Goal: Task Accomplishment & Management: Use online tool/utility

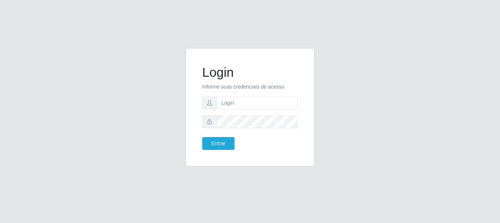
click at [248, 96] on form "Login Informe suas credenciais de acesso Entrar" at bounding box center [250, 107] width 96 height 85
click at [247, 106] on input "text" at bounding box center [257, 103] width 81 height 13
type input "[EMAIL_ADDRESS][DOMAIN_NAME]"
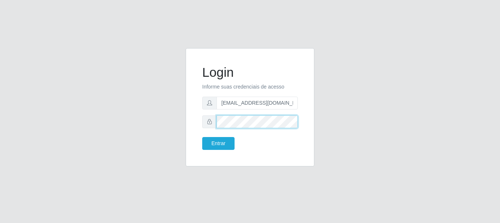
click at [202, 137] on button "Entrar" at bounding box center [218, 143] width 32 height 13
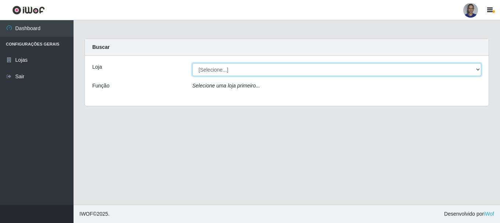
click at [474, 74] on select "[Selecione...] Supermercado [GEOGRAPHIC_DATA]" at bounding box center [336, 69] width 289 height 13
select select "165"
click at [192, 63] on select "[Selecione...] Supermercado [GEOGRAPHIC_DATA]" at bounding box center [336, 69] width 289 height 13
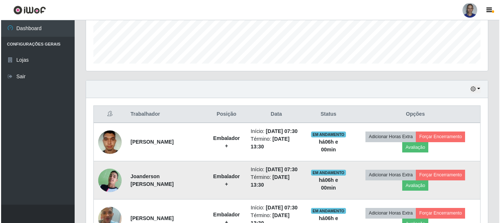
scroll to position [257, 0]
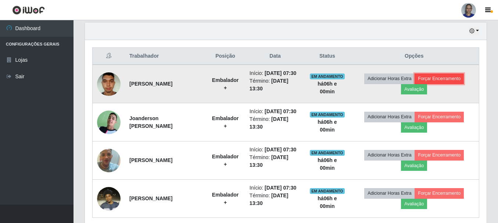
click at [458, 83] on button "Forçar Encerramento" at bounding box center [439, 79] width 49 height 10
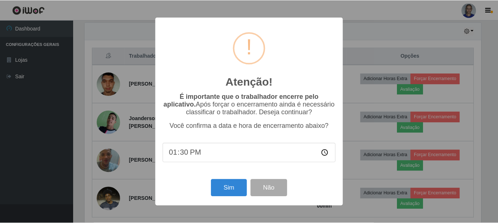
scroll to position [153, 398]
click at [228, 187] on button "Sim" at bounding box center [230, 187] width 36 height 17
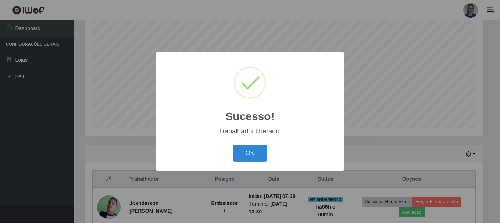
drag, startPoint x: 243, startPoint y: 154, endPoint x: 302, endPoint y: 154, distance: 59.2
click at [243, 154] on button "OK" at bounding box center [250, 153] width 34 height 17
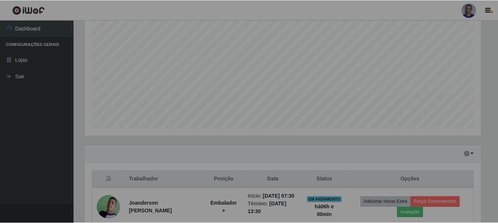
scroll to position [153, 402]
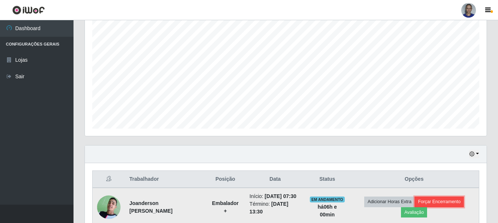
click at [463, 205] on button "Forçar Encerramento" at bounding box center [439, 202] width 49 height 10
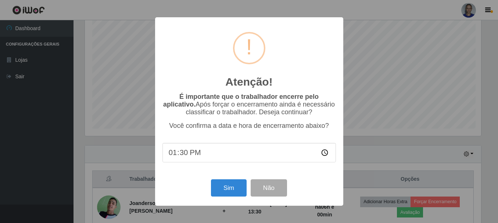
scroll to position [153, 398]
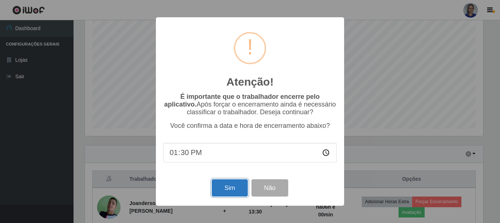
click at [226, 190] on button "Sim" at bounding box center [230, 187] width 36 height 17
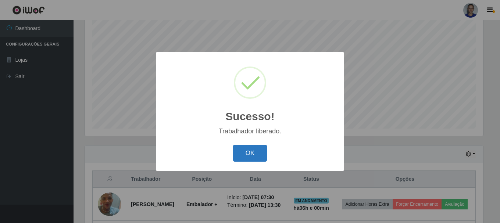
click at [257, 151] on button "OK" at bounding box center [250, 153] width 34 height 17
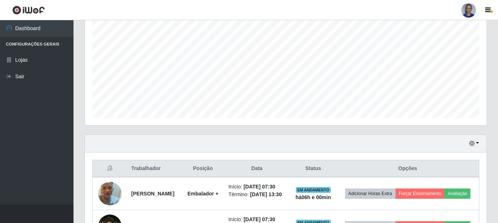
scroll to position [226, 0]
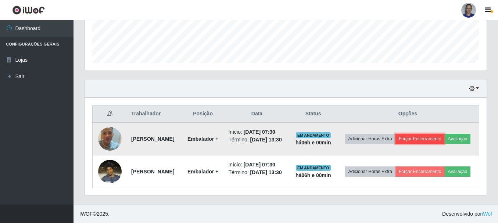
click at [445, 134] on button "Forçar Encerramento" at bounding box center [420, 139] width 49 height 10
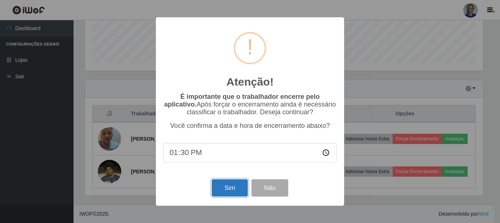
click at [238, 184] on button "Sim" at bounding box center [230, 187] width 36 height 17
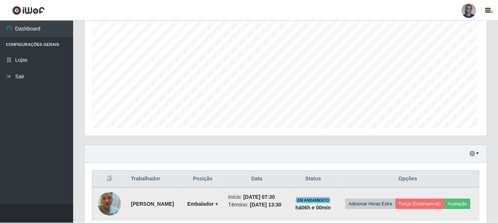
scroll to position [0, 0]
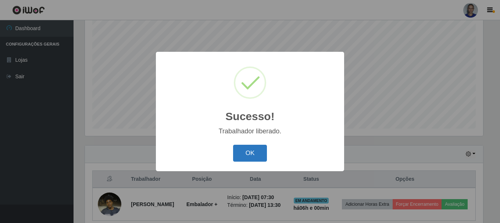
click at [252, 155] on button "OK" at bounding box center [250, 153] width 34 height 17
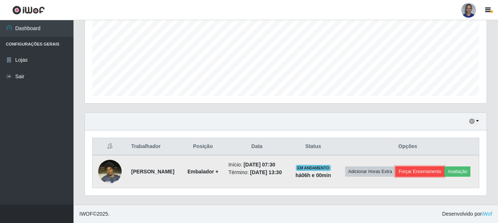
click at [432, 167] on button "Forçar Encerramento" at bounding box center [420, 172] width 49 height 10
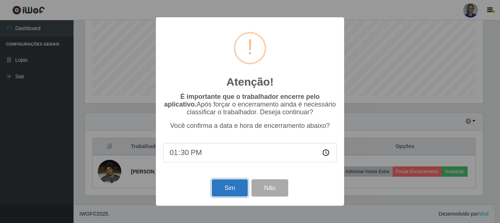
click at [218, 185] on button "Sim" at bounding box center [230, 187] width 36 height 17
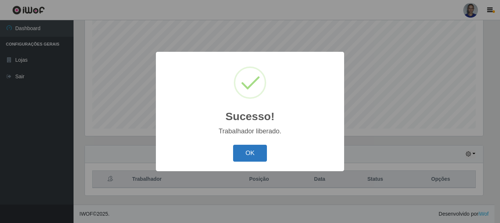
click at [245, 154] on button "OK" at bounding box center [250, 153] width 34 height 17
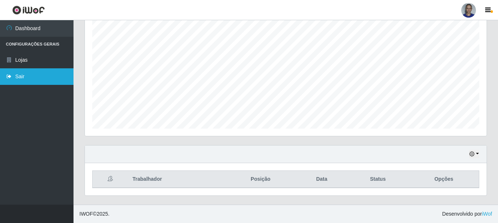
click at [40, 83] on link "Sair" at bounding box center [37, 76] width 74 height 17
